Goal: Task Accomplishment & Management: Complete application form

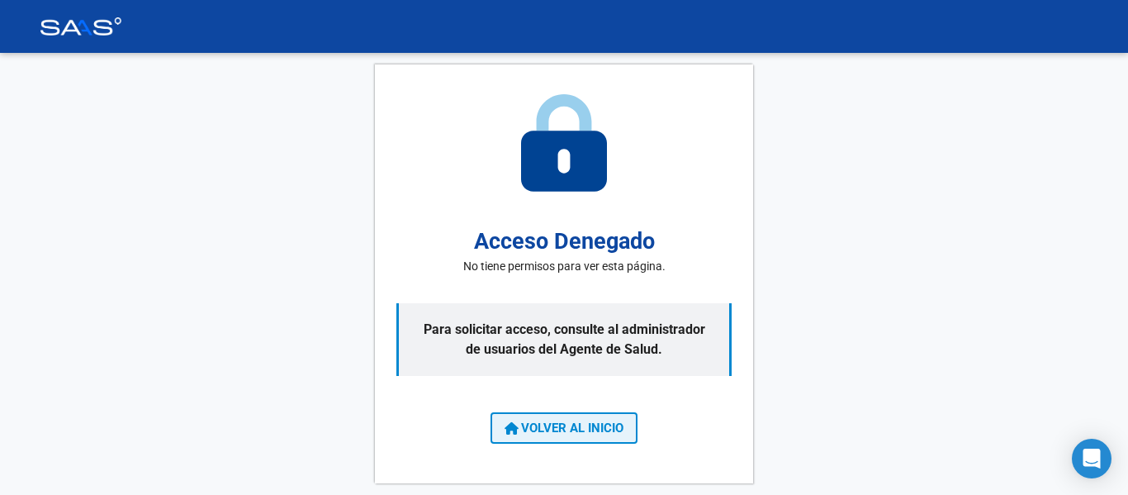
click at [540, 429] on span "VOLVER AL INICIO" at bounding box center [564, 427] width 119 height 15
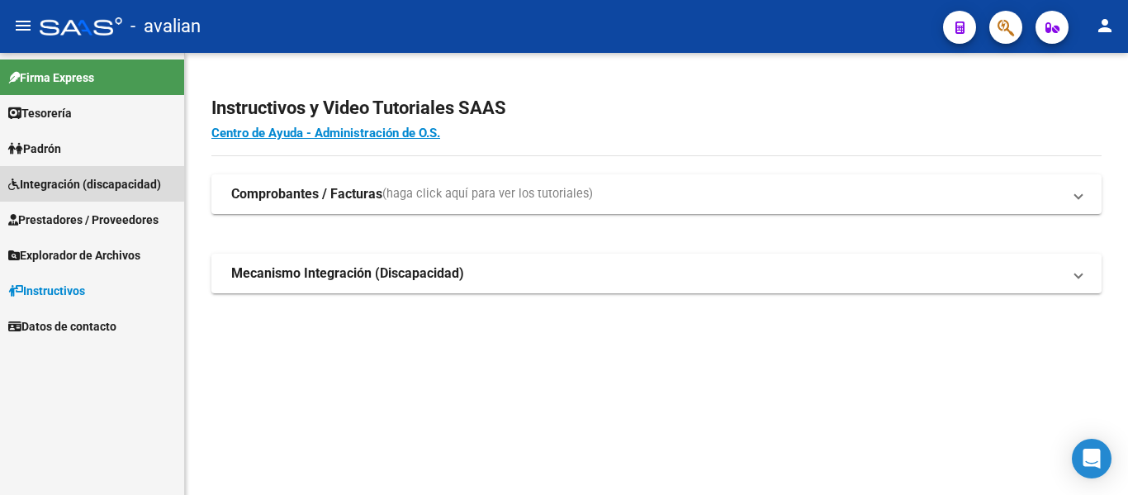
click at [57, 181] on span "Integración (discapacidad)" at bounding box center [84, 184] width 153 height 18
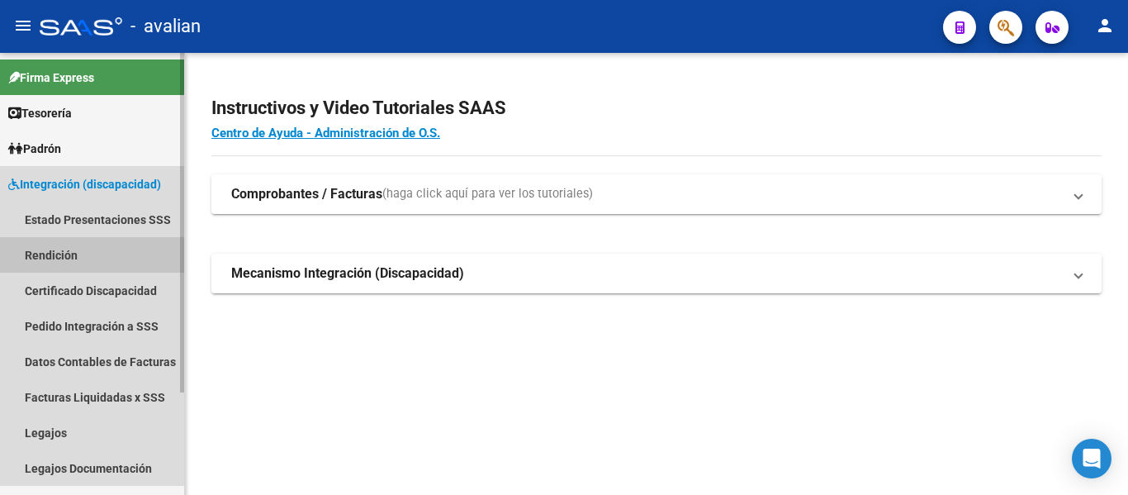
click at [73, 260] on link "Rendición" at bounding box center [92, 255] width 184 height 36
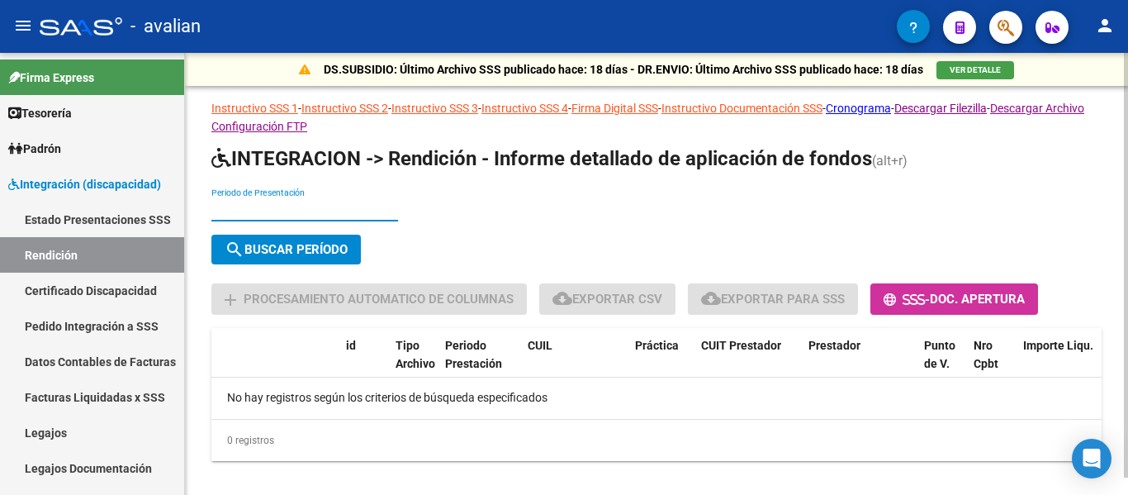
drag, startPoint x: 233, startPoint y: 202, endPoint x: 241, endPoint y: 201, distance: 8.3
click at [234, 202] on input "Periodo de Presentación" at bounding box center [304, 209] width 187 height 14
type input "202504"
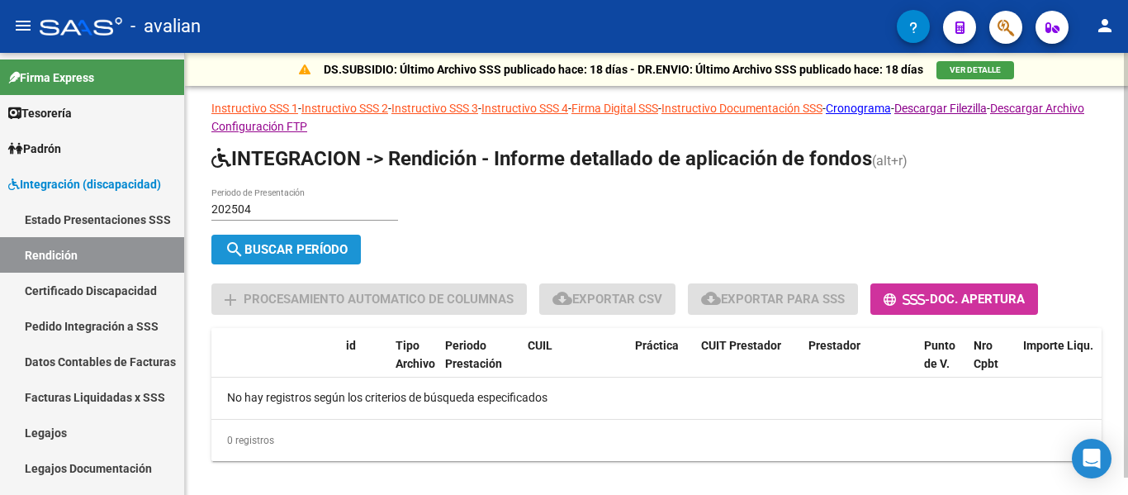
click at [297, 246] on span "search Buscar Período" at bounding box center [286, 249] width 123 height 15
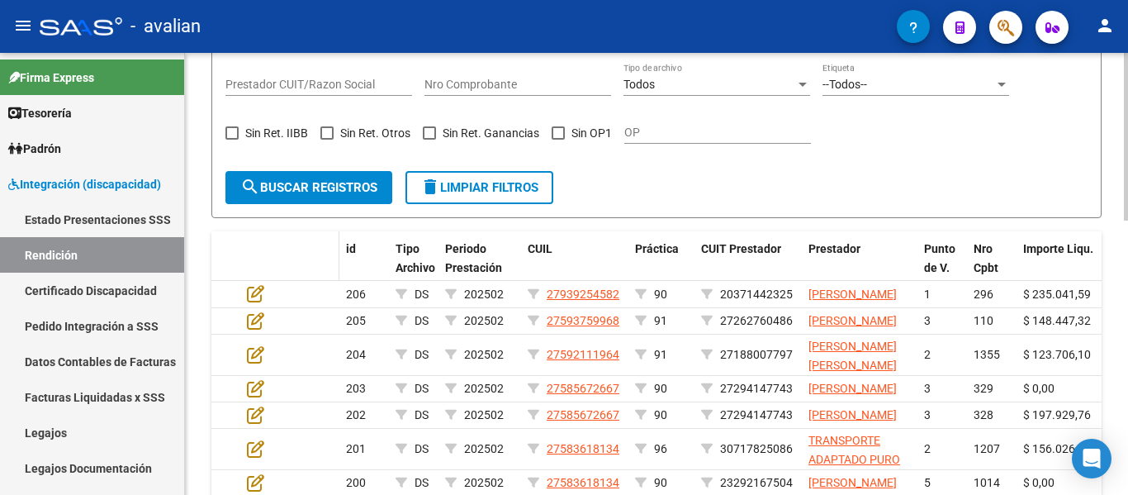
scroll to position [496, 0]
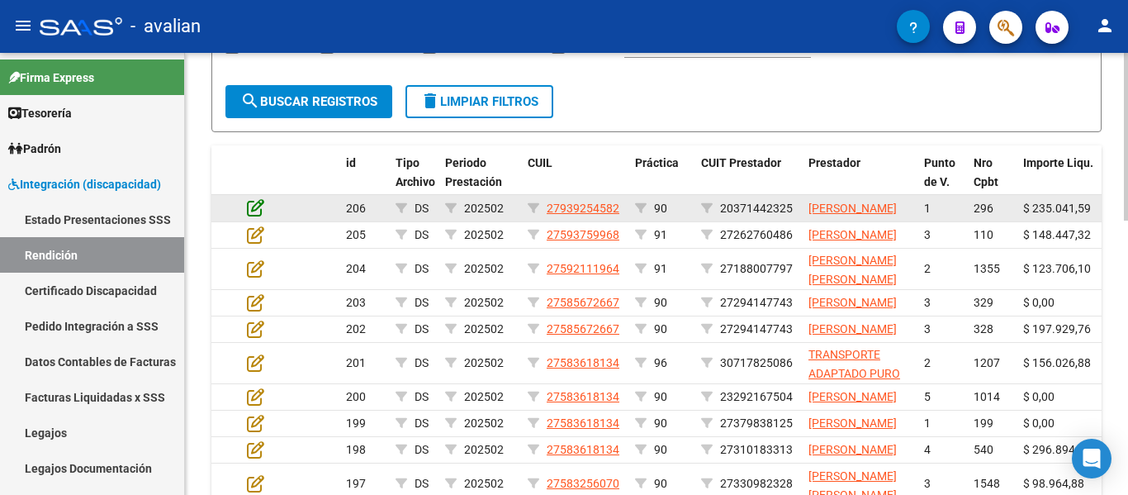
click at [252, 216] on icon at bounding box center [255, 207] width 17 height 18
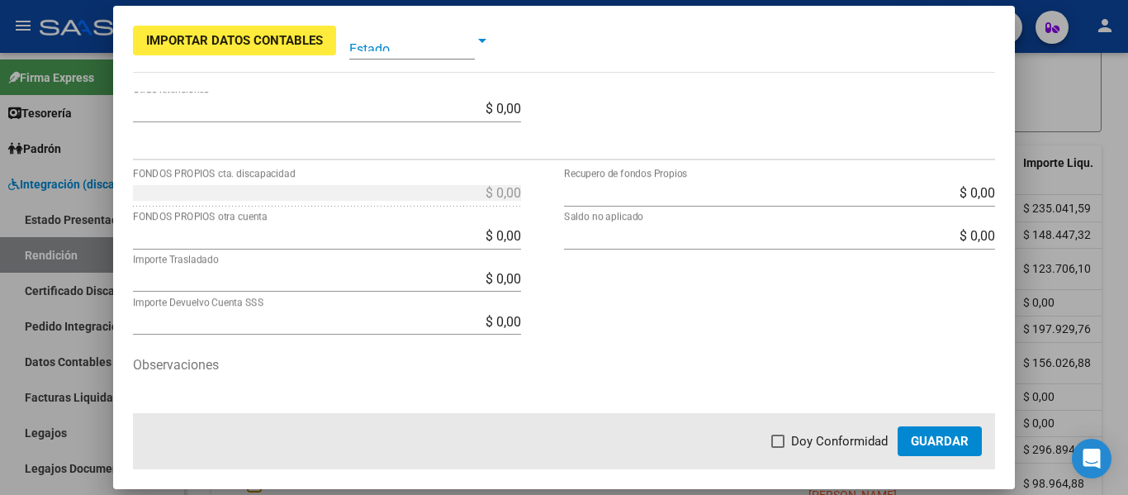
scroll to position [558, 0]
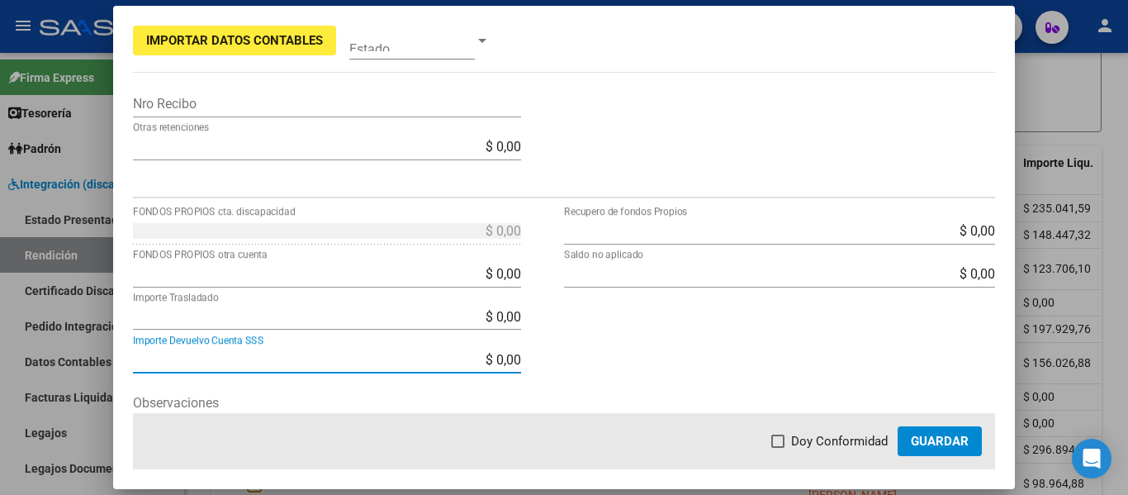
click at [449, 361] on input "$ 0,00" at bounding box center [327, 360] width 388 height 16
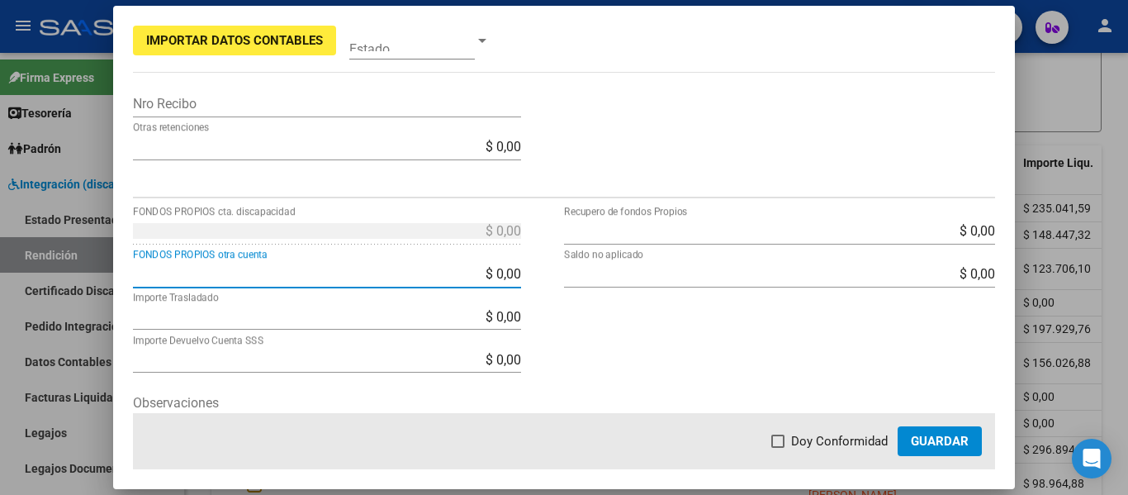
click at [383, 269] on input "$ 0,00" at bounding box center [327, 274] width 388 height 16
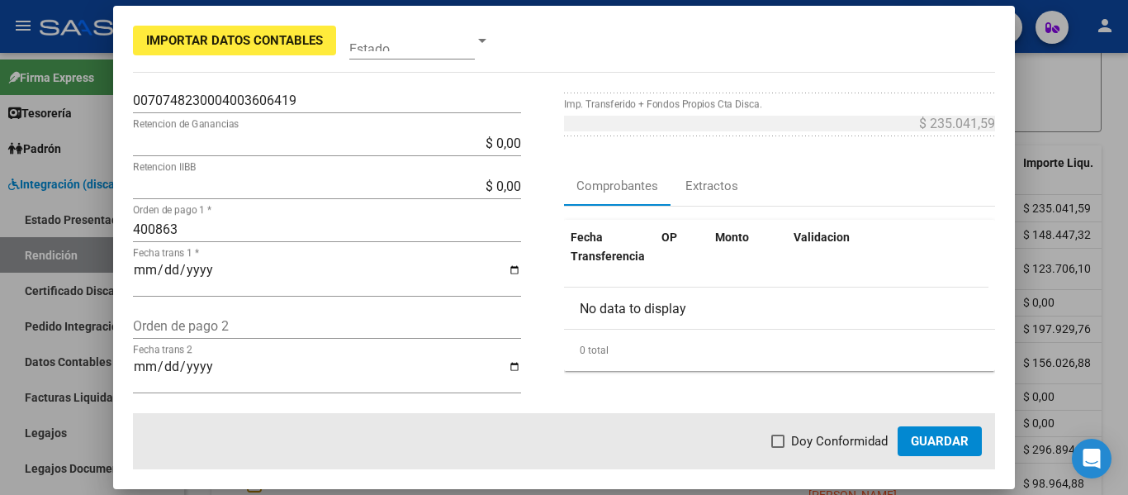
scroll to position [248, 0]
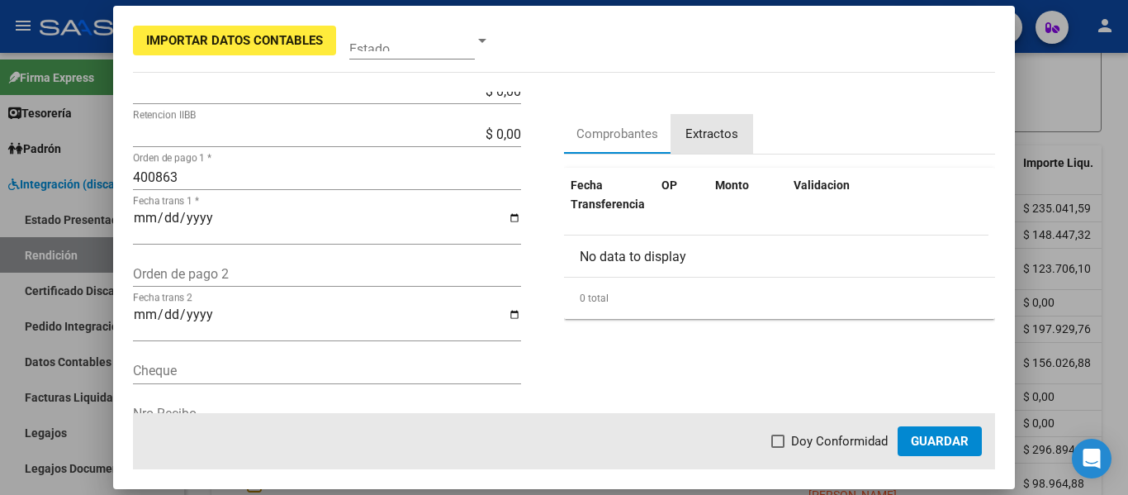
click at [686, 135] on div "Extractos" at bounding box center [712, 134] width 53 height 19
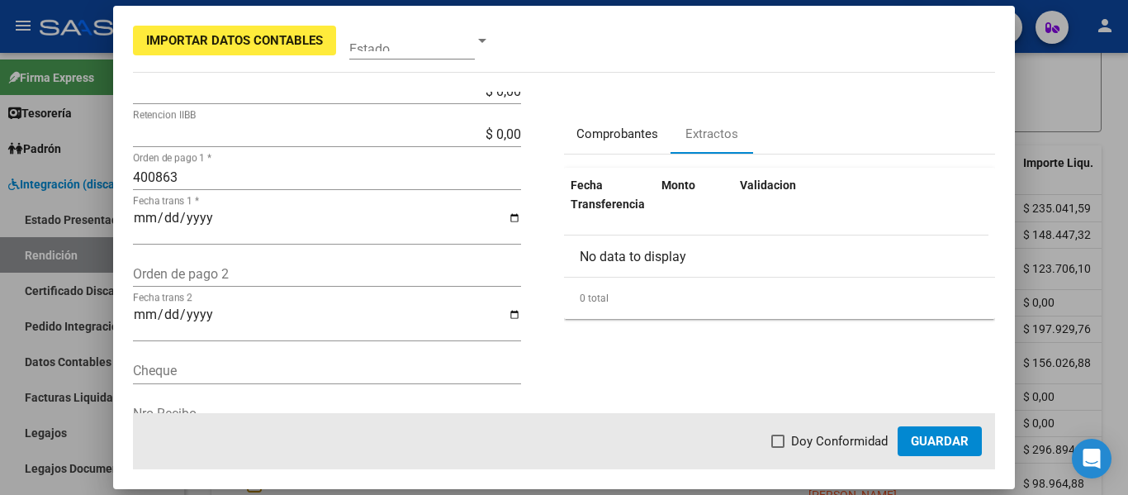
click at [617, 130] on div "Comprobantes" at bounding box center [618, 134] width 82 height 19
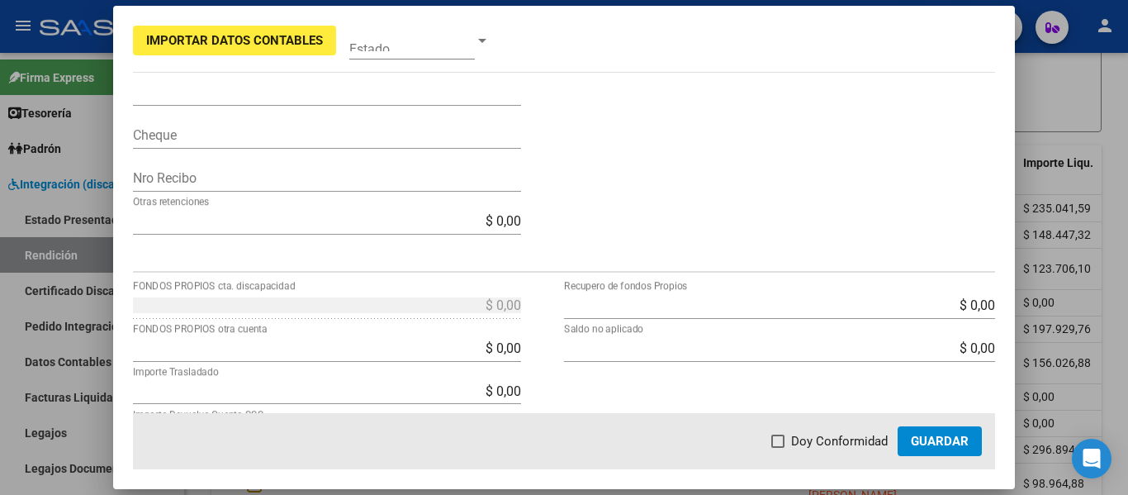
scroll to position [578, 0]
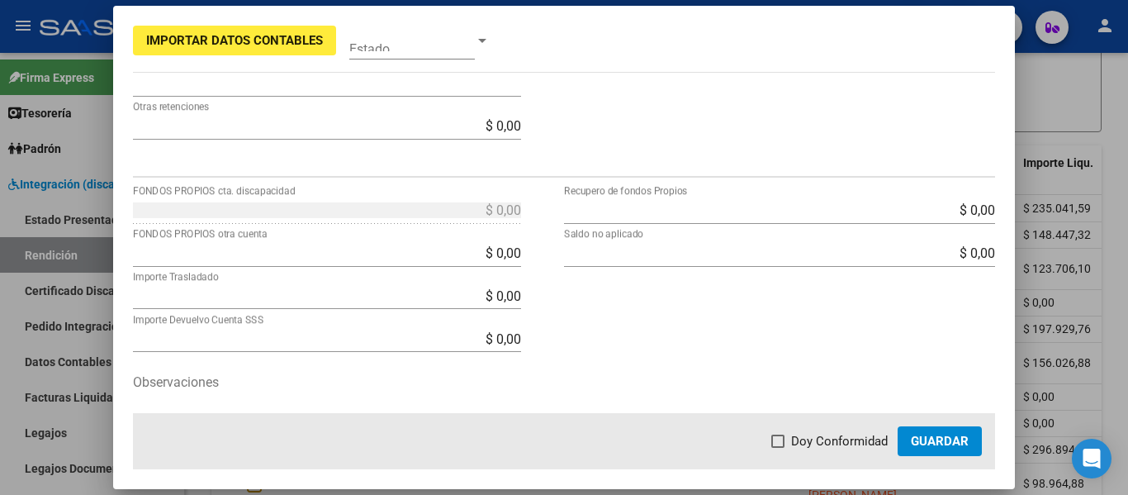
click at [370, 256] on input "$ 0,00" at bounding box center [327, 253] width 388 height 16
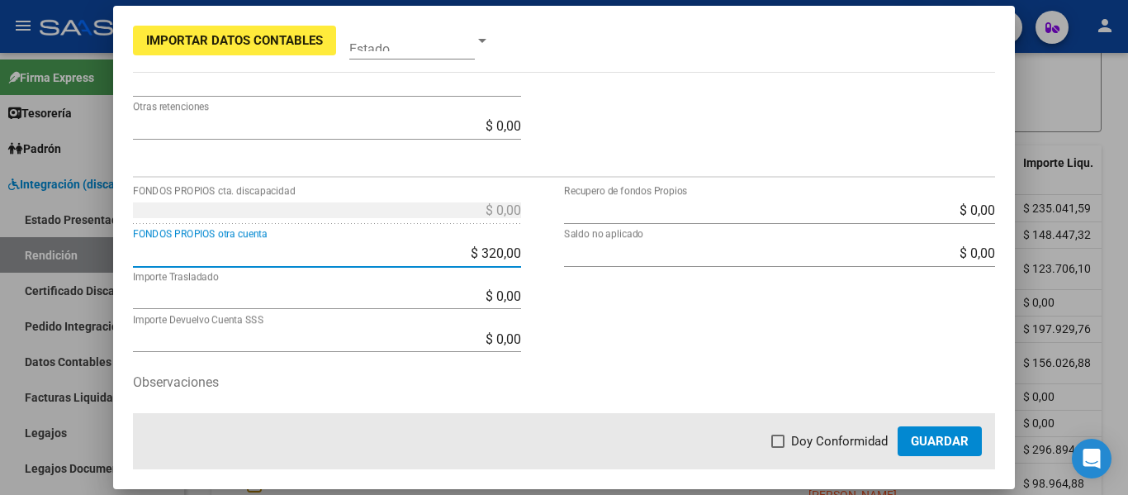
type input "$ 3.520,00"
type input "$ 231.521,59"
type input "-$ 3.520,00"
type input "$ 0,00"
type input "$ 235.041,59"
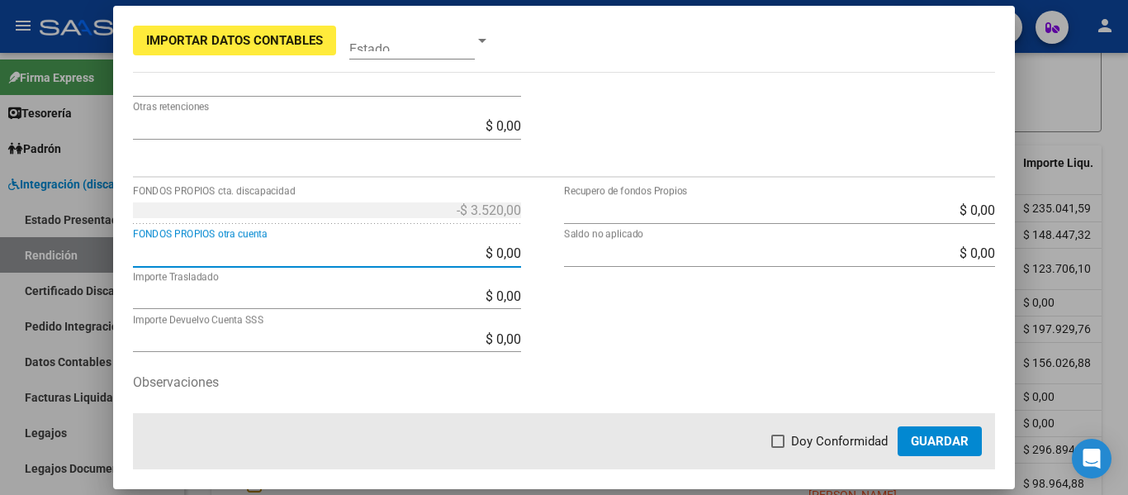
type input "$ 0,00"
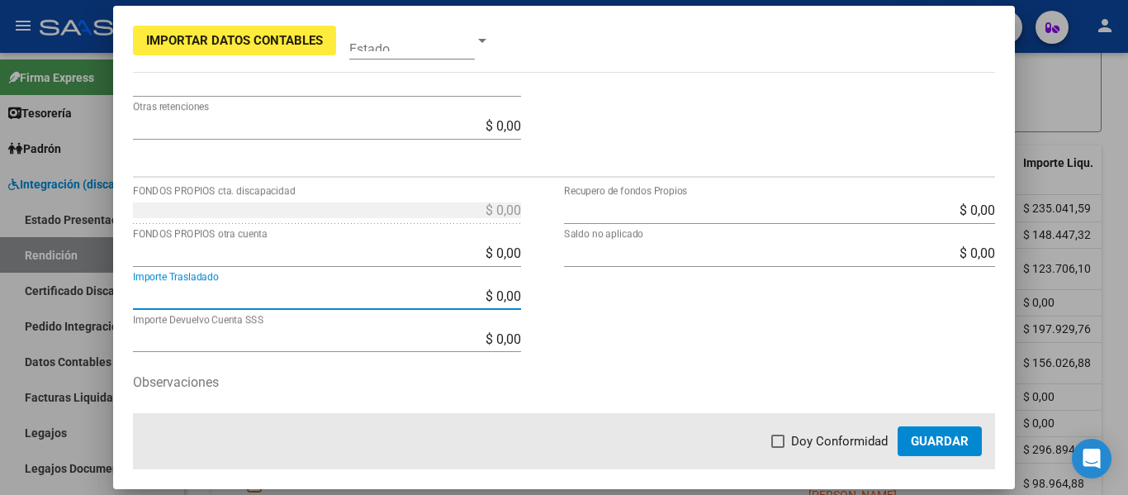
click at [495, 249] on input "$ 0,00" at bounding box center [327, 253] width 388 height 16
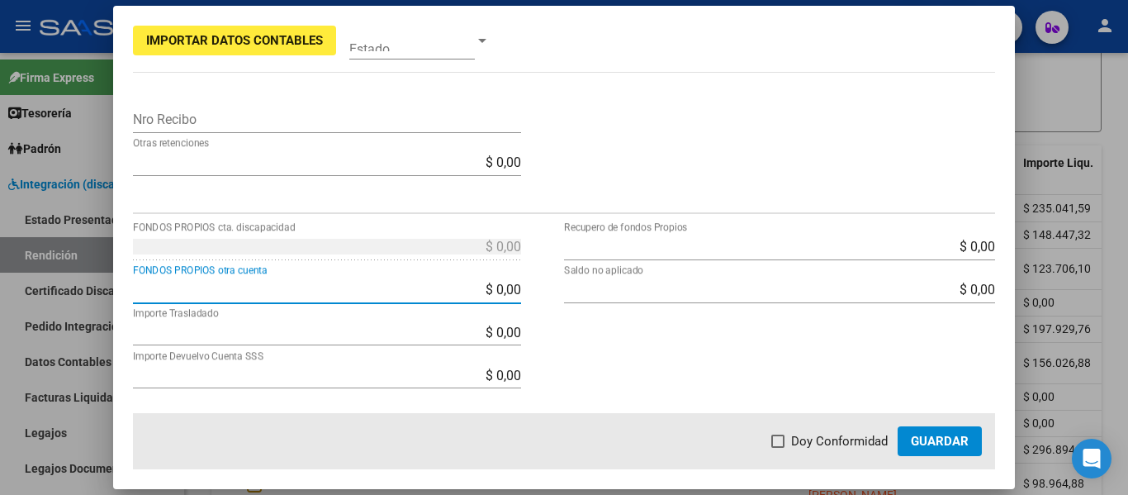
scroll to position [640, 0]
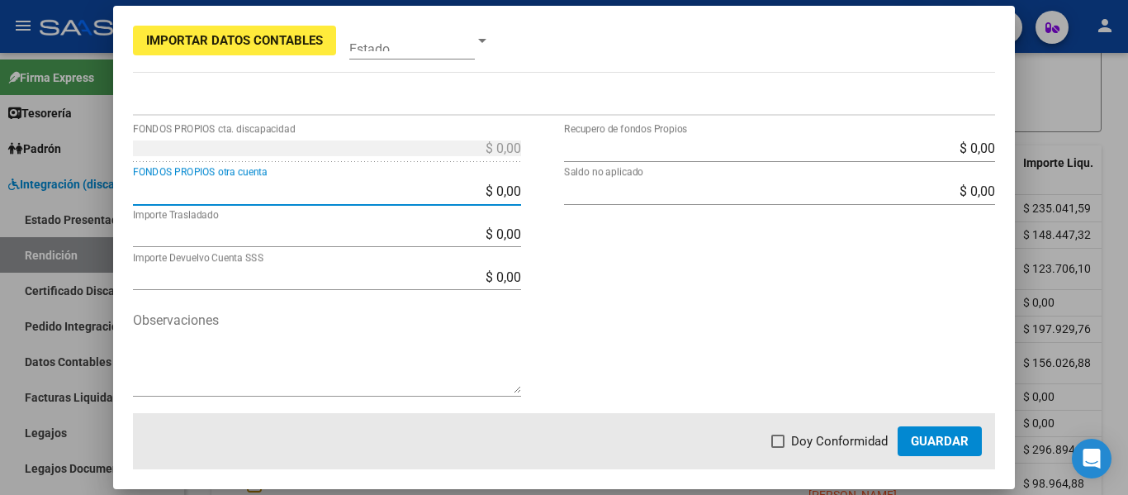
click at [407, 184] on input "$ 0,00" at bounding box center [327, 191] width 388 height 16
type input "$ 235.041,00"
type input "$ 0,59"
type input "-$ 235.041,00"
click at [582, 260] on div "$ 0,00 Recupero de fondos Propios $ 0,00 Saldo no aplicado" at bounding box center [779, 274] width 431 height 278
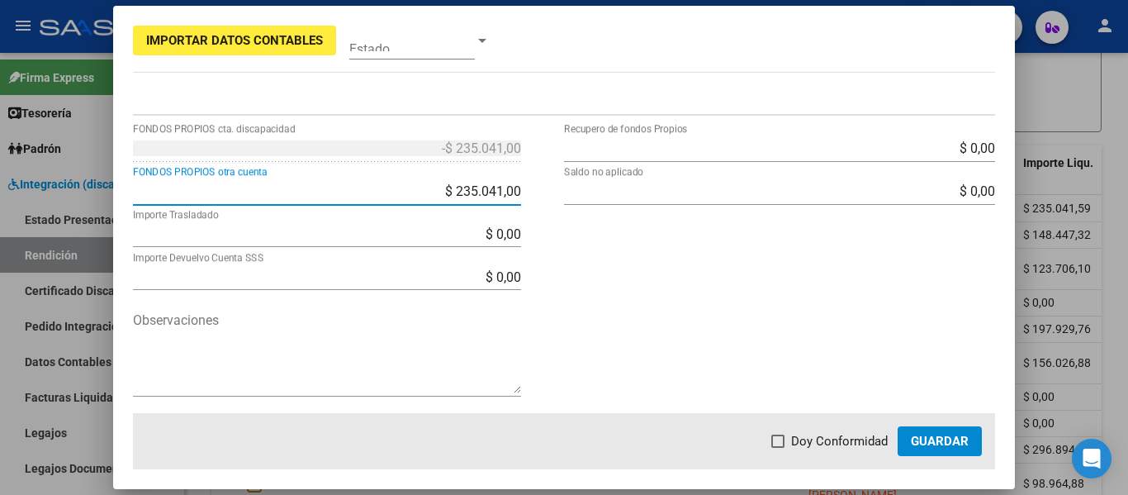
click at [466, 185] on input "$ 235.041,00" at bounding box center [327, 191] width 388 height 16
drag, startPoint x: 449, startPoint y: 188, endPoint x: 520, endPoint y: 215, distance: 76.9
click at [524, 211] on div "-$ 235.041,00 FONDOS PROPIOS cta. discapacidad $ 235.041,00 FONDOS PROPIOS otra…" at bounding box center [348, 274] width 431 height 278
type input "$ 100.000,00"
type input "$ 135.041,59"
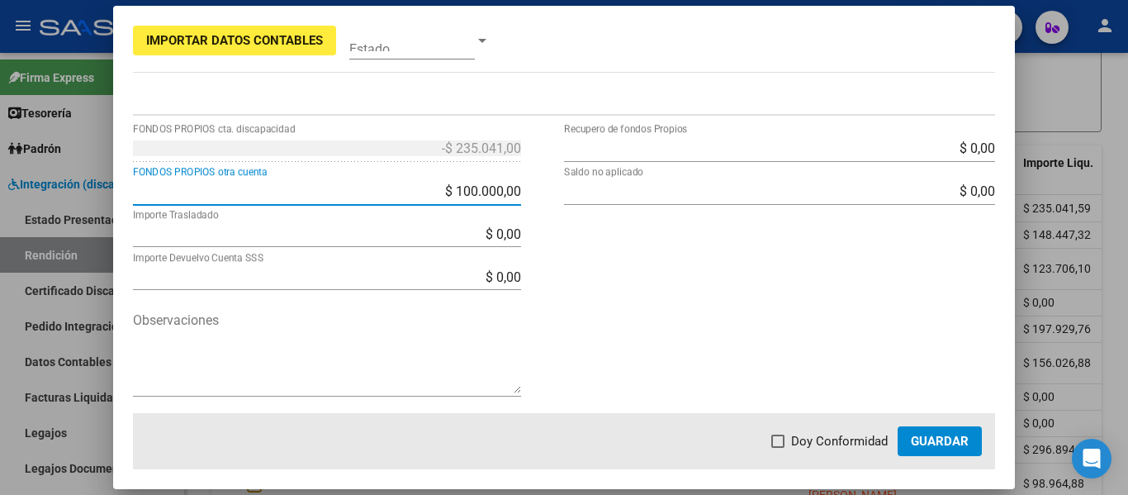
type input "-$ 100.000,00"
click at [635, 284] on div "$ 0,00 Recupero de fondos Propios $ 0,00 Saldo no aplicado" at bounding box center [779, 274] width 431 height 278
click at [474, 272] on input "$ 0,00" at bounding box center [327, 277] width 388 height 16
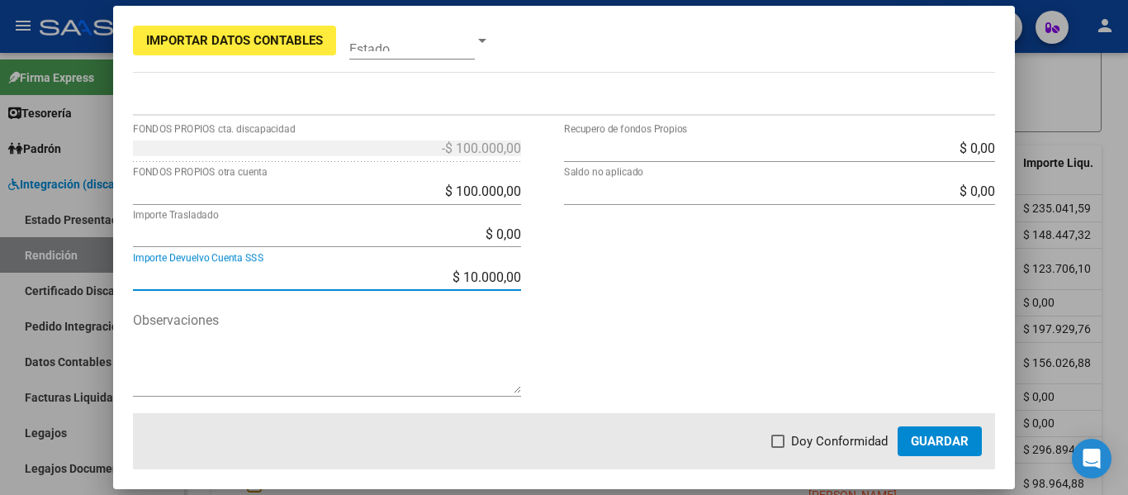
type input "$ 100.000,00"
type input "30694407044"
type input "0110599520000002713698"
type input "$ 35.041,59"
type input "-$ 200.000,00"
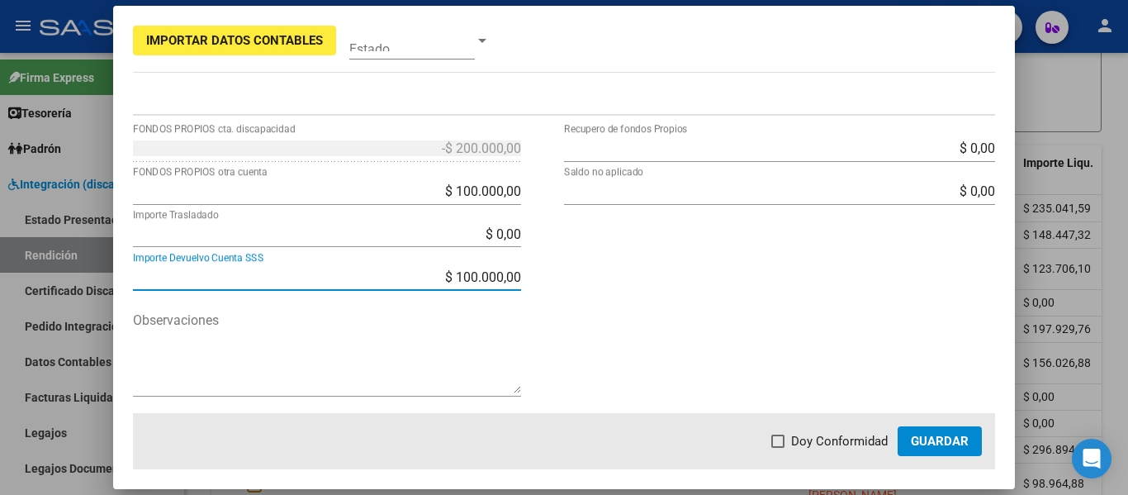
click at [610, 282] on div "$ 0,00 Recupero de fondos Propios $ 0,00 Saldo no aplicado" at bounding box center [779, 274] width 431 height 278
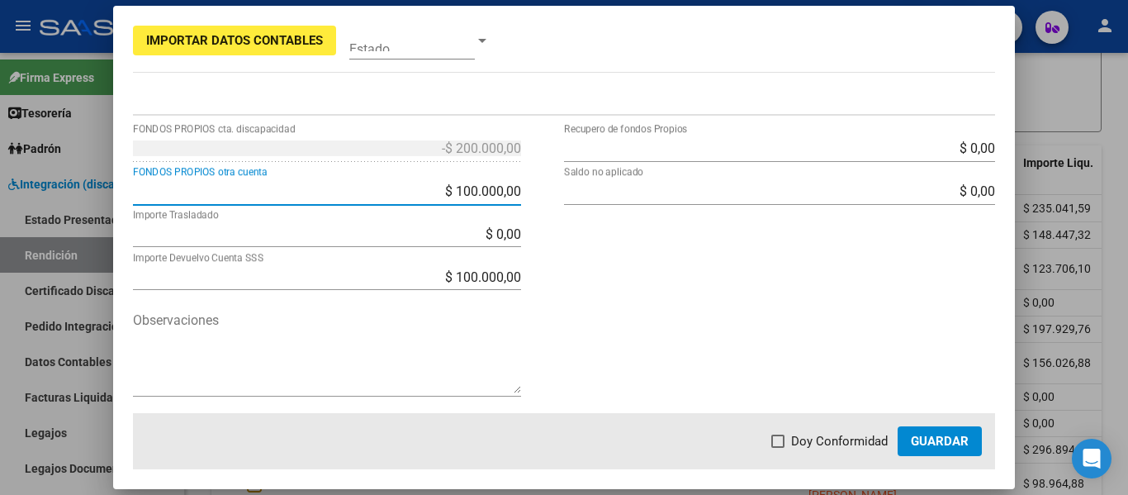
drag, startPoint x: 451, startPoint y: 192, endPoint x: 553, endPoint y: 199, distance: 101.8
click at [553, 199] on div "-$ 200.000,00 FONDOS PROPIOS cta. discapacidad $ 100.000,00 FONDOS PROPIOS otra…" at bounding box center [348, 274] width 431 height 278
type input "$ 0,00"
type input "$ 135.041,59"
type input "-$ 100.000,00"
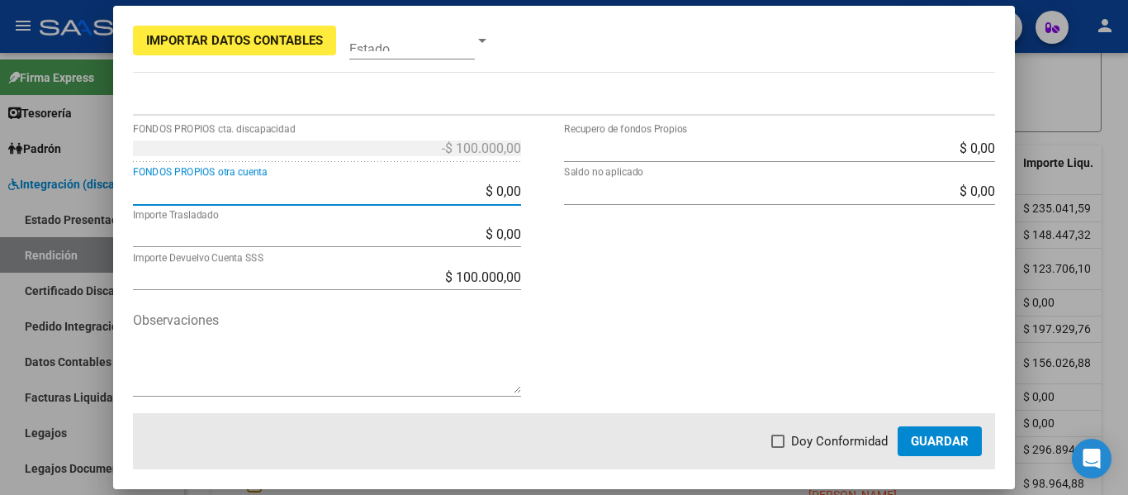
click at [439, 273] on input "$ 100.000,00" at bounding box center [327, 277] width 388 height 16
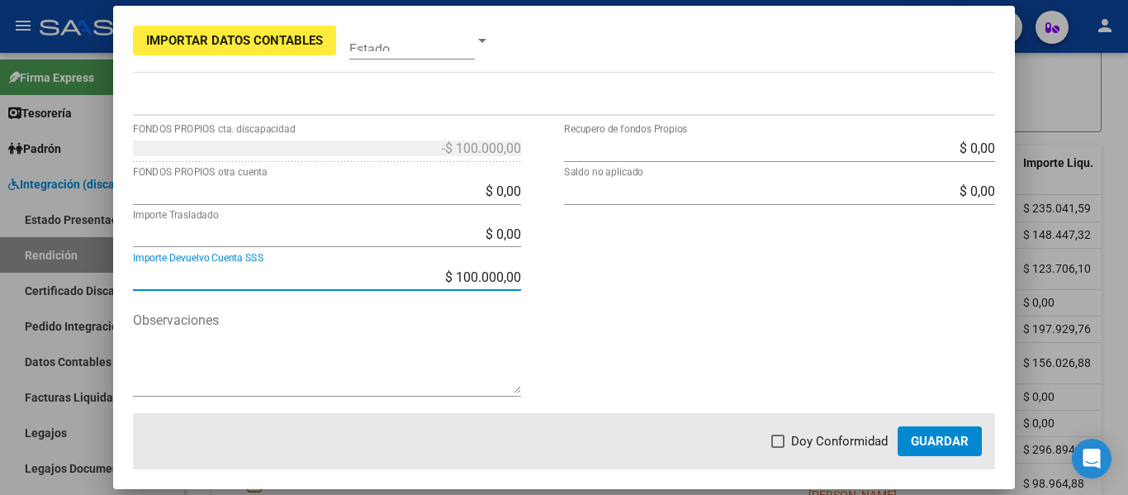
drag, startPoint x: 512, startPoint y: 283, endPoint x: 416, endPoint y: 263, distance: 97.9
click at [416, 263] on div "-$ 100.000,00 FONDOS PROPIOS cta. discapacidad $ 0,00 FONDOS PROPIOS otra cuent…" at bounding box center [348, 274] width 431 height 278
type input "$ 0,00"
type input "20371442325"
type input "$ 235.041,59"
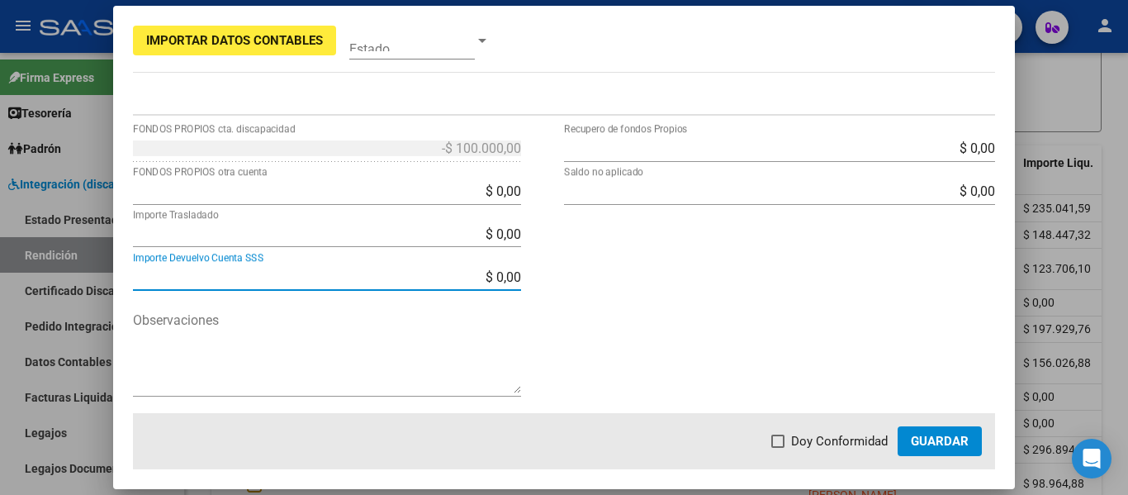
type input "$ 0,00"
click at [406, 223] on div "$ 0,00 Importe Trasladado" at bounding box center [327, 234] width 388 height 26
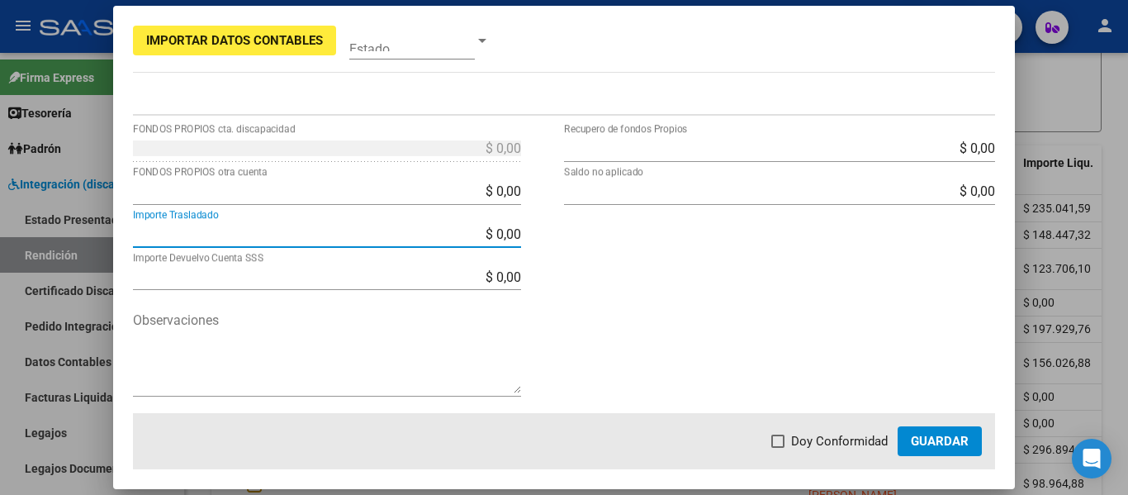
click at [598, 271] on div "$ 0,00 Recupero de fondos Propios $ 0,00 Saldo no aplicado" at bounding box center [779, 274] width 431 height 278
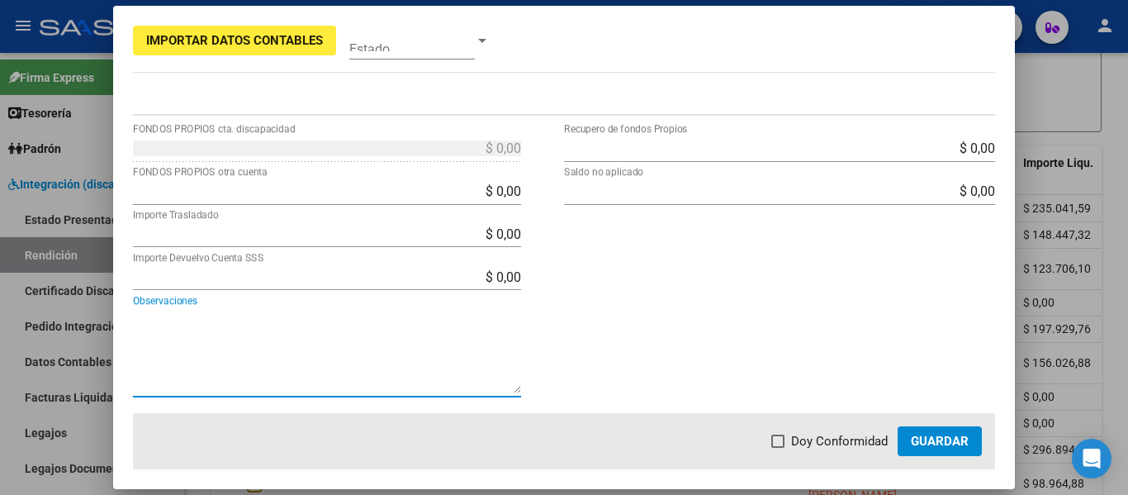
click at [380, 363] on textarea "Observaciones" at bounding box center [327, 352] width 388 height 83
click at [650, 263] on div "$ 0,00 Recupero de fondos Propios $ 0,00 Saldo no aplicado" at bounding box center [779, 274] width 431 height 278
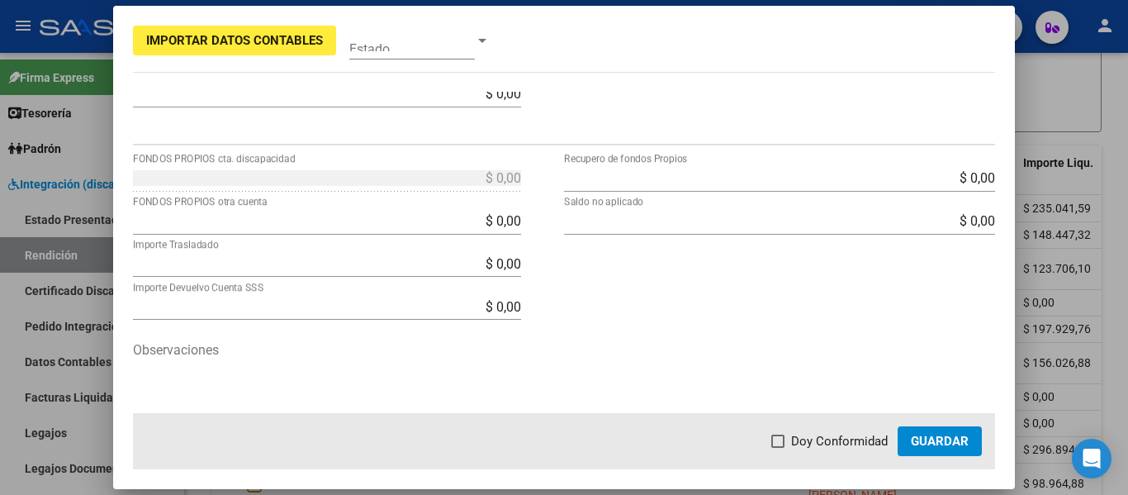
scroll to position [577, 0]
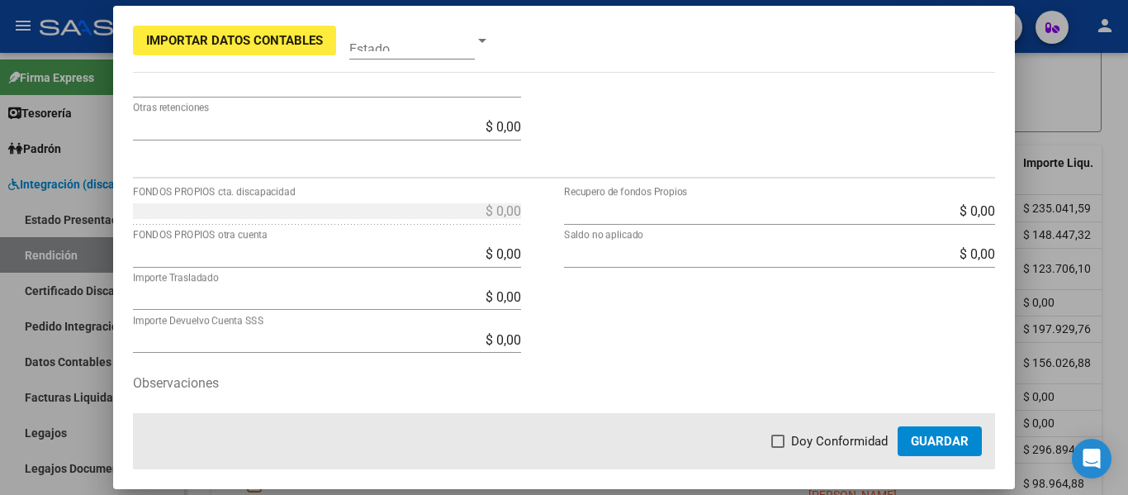
click at [1064, 86] on div at bounding box center [564, 247] width 1128 height 495
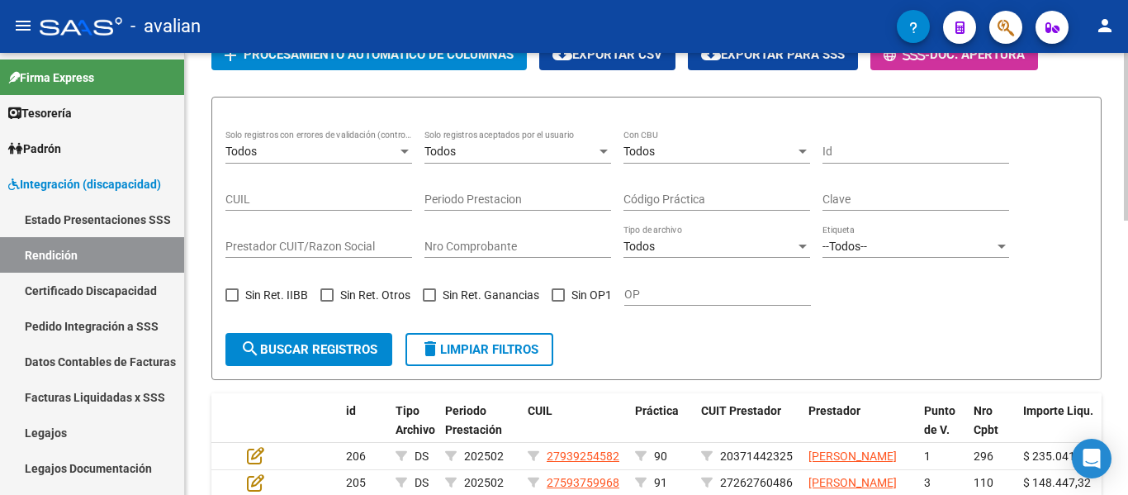
scroll to position [165, 0]
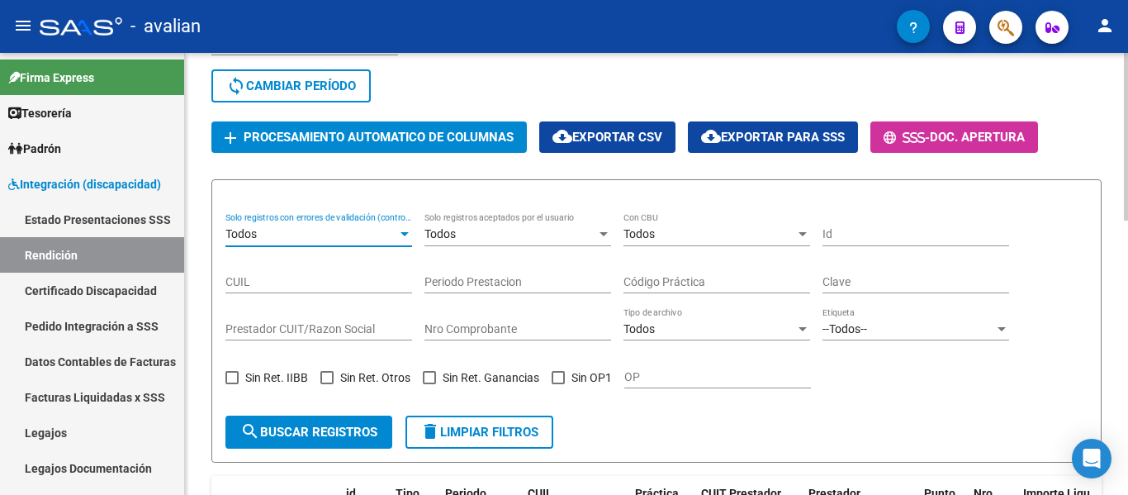
click at [390, 237] on div "Todos" at bounding box center [312, 234] width 172 height 14
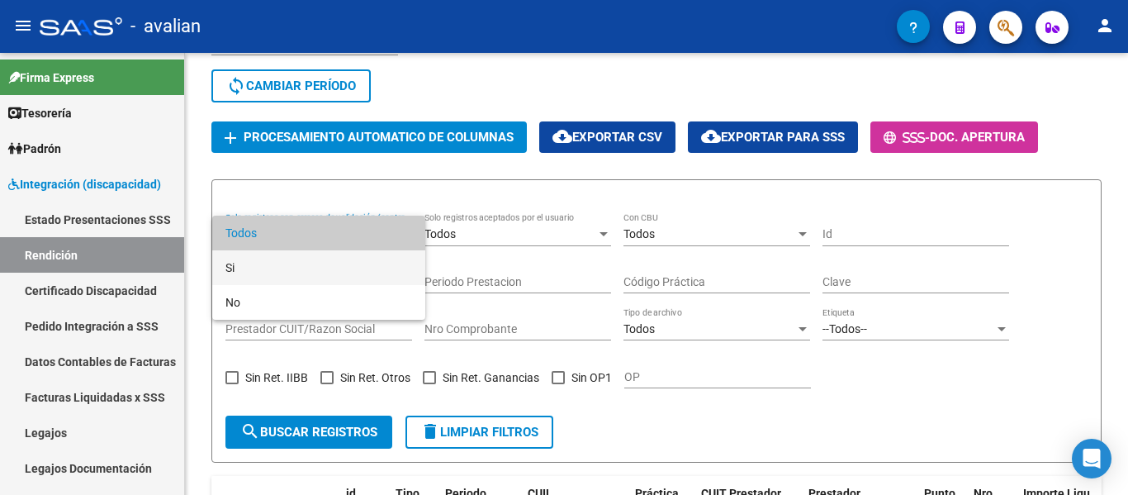
click at [296, 267] on span "Si" at bounding box center [319, 267] width 187 height 35
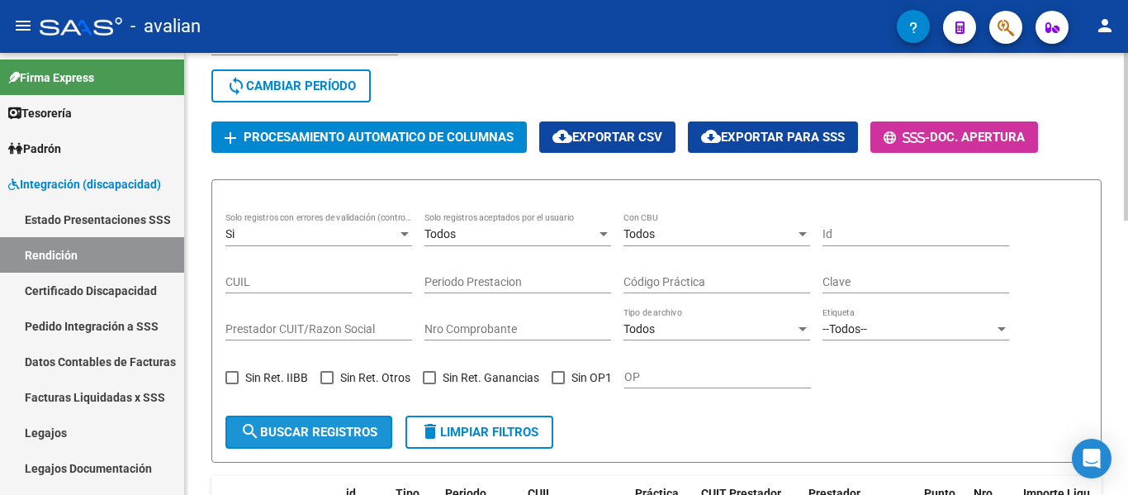
click at [334, 430] on span "search Buscar registros" at bounding box center [308, 432] width 137 height 15
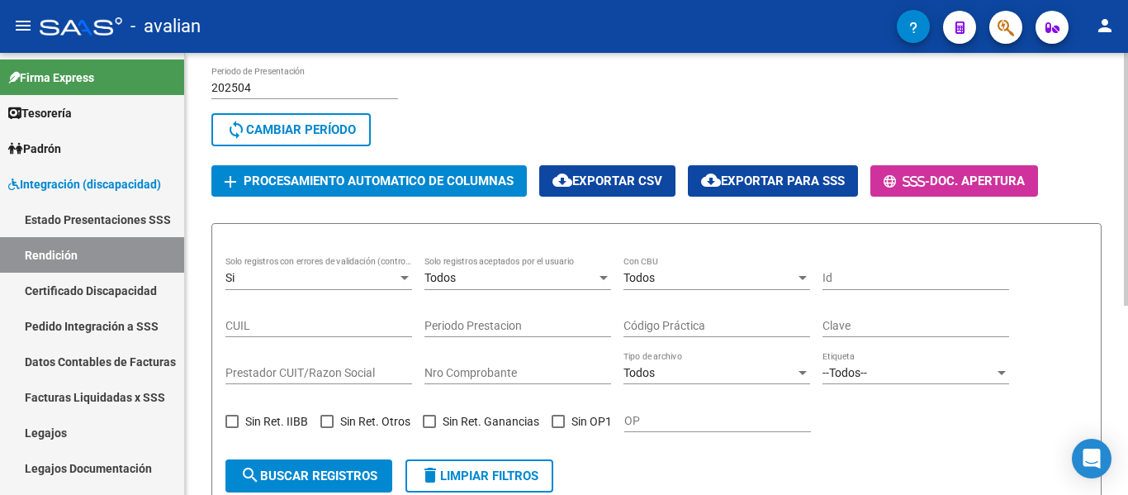
scroll to position [1, 0]
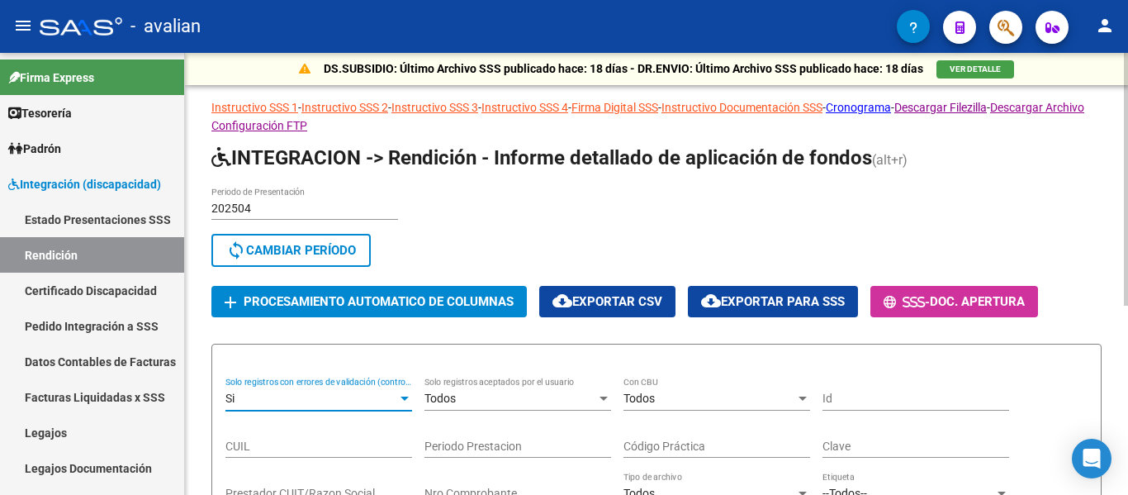
click at [371, 392] on div "Si" at bounding box center [312, 399] width 172 height 14
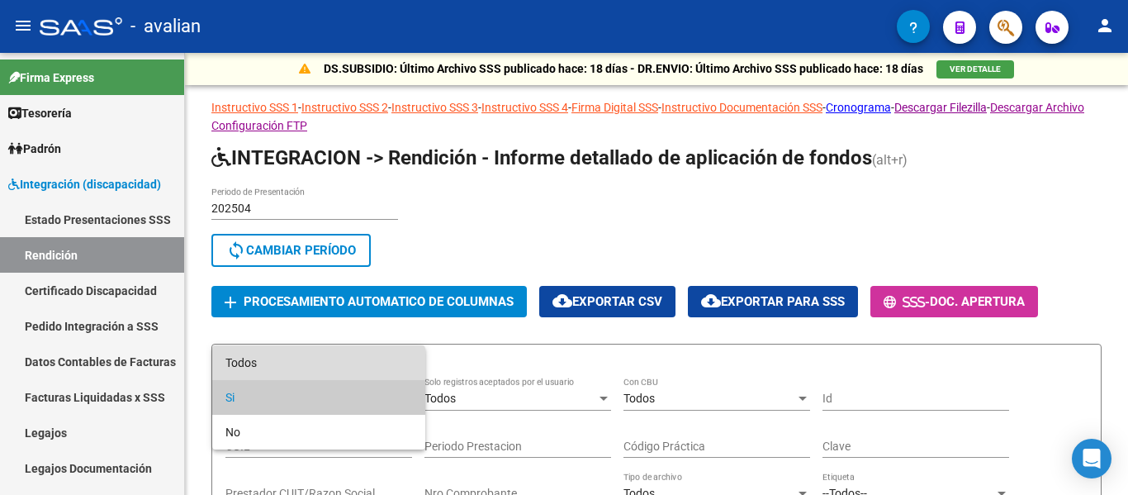
click at [305, 368] on span "Todos" at bounding box center [319, 362] width 187 height 35
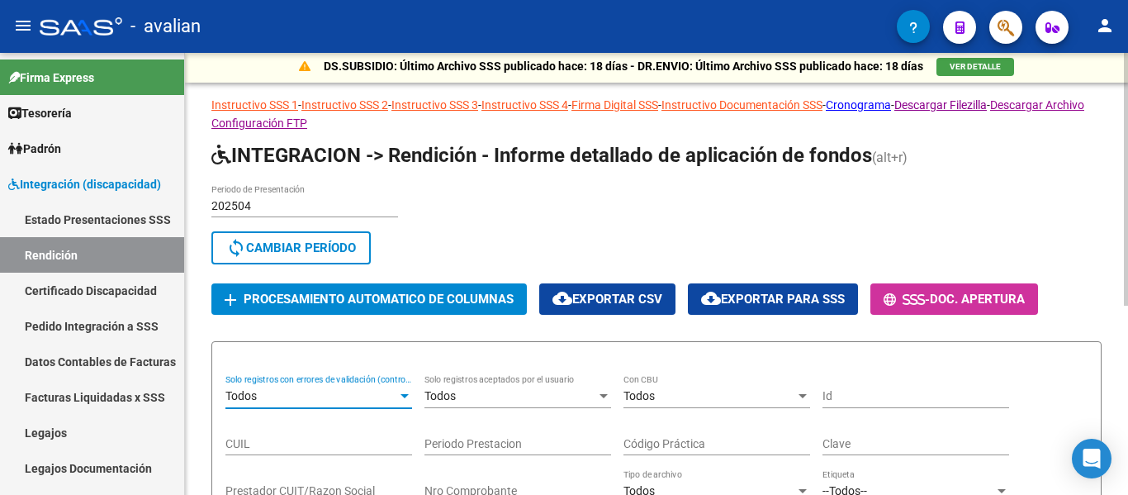
scroll to position [0, 0]
